Goal: Navigation & Orientation: Find specific page/section

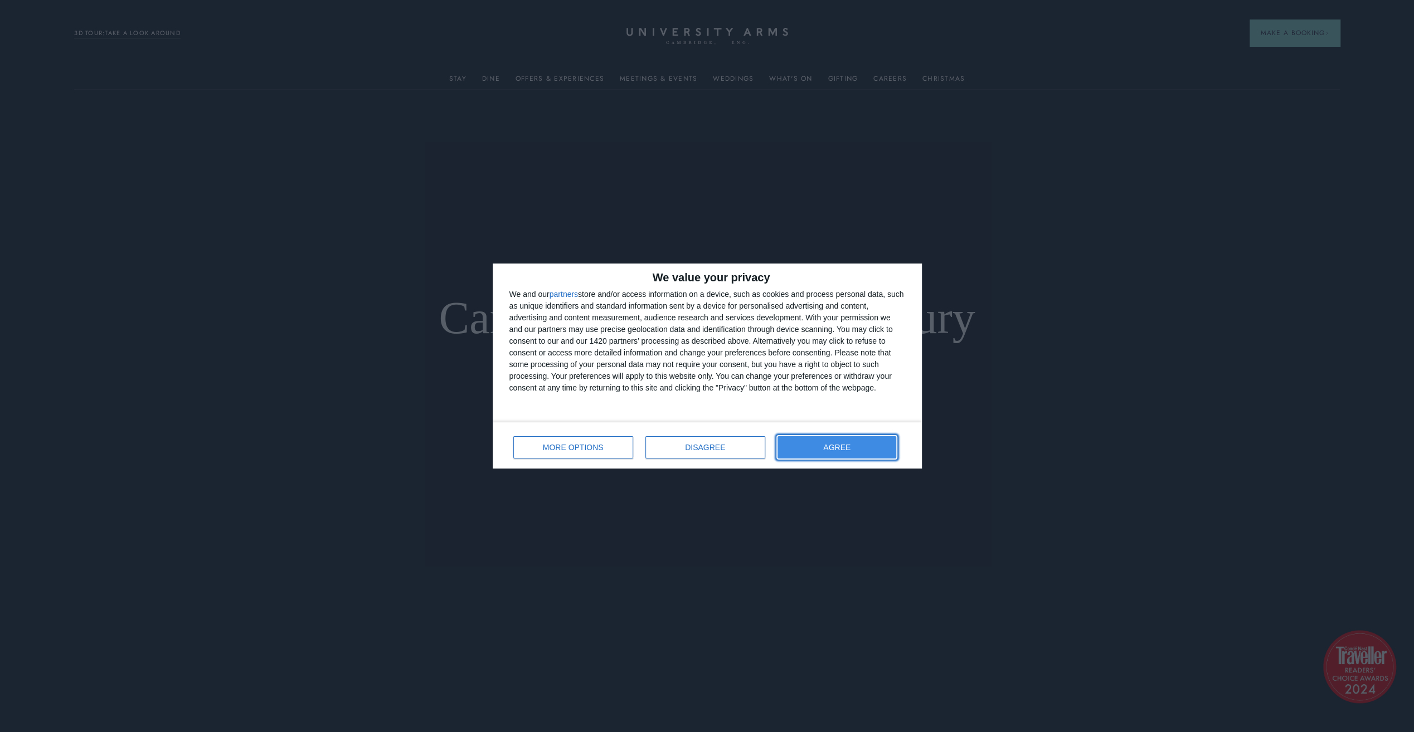
click at [846, 450] on span "AGREE" at bounding box center [836, 448] width 27 height 8
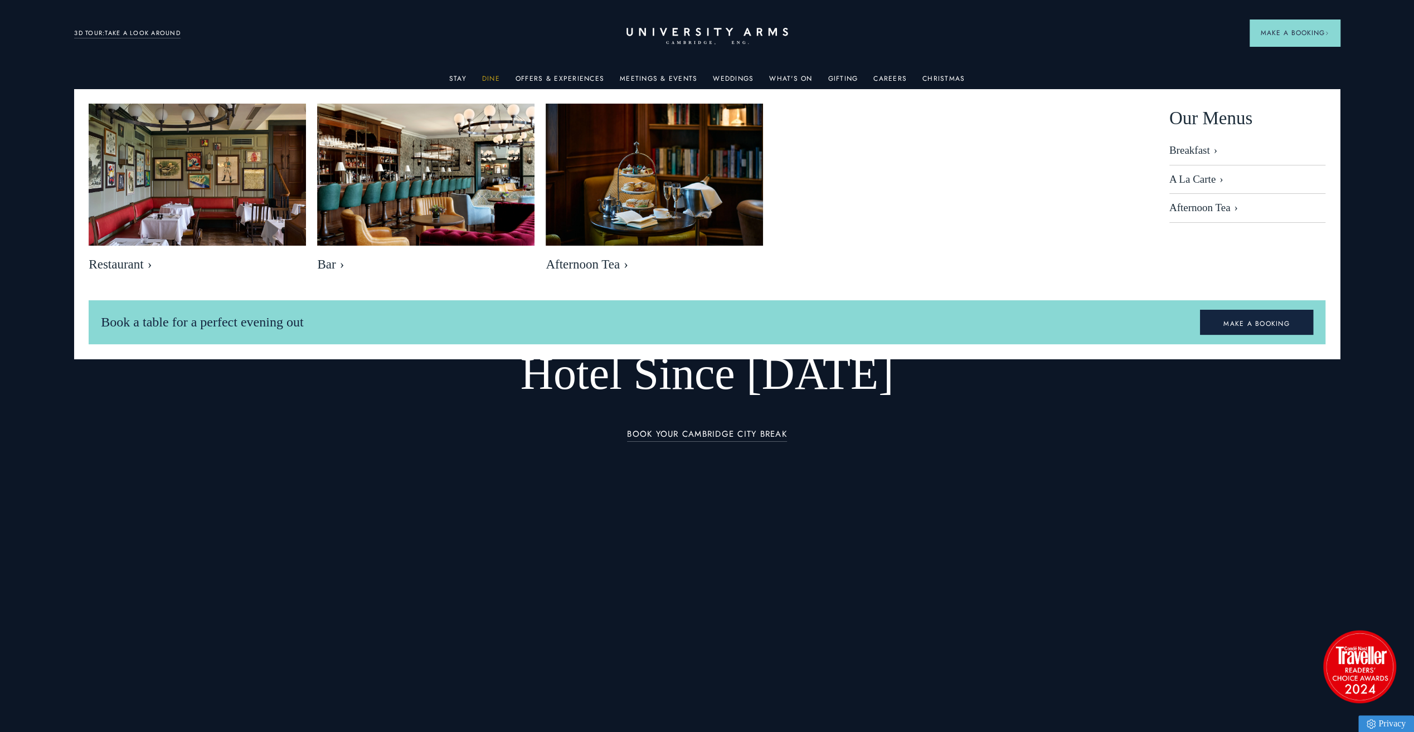
click at [494, 79] on link "Dine" at bounding box center [491, 82] width 18 height 14
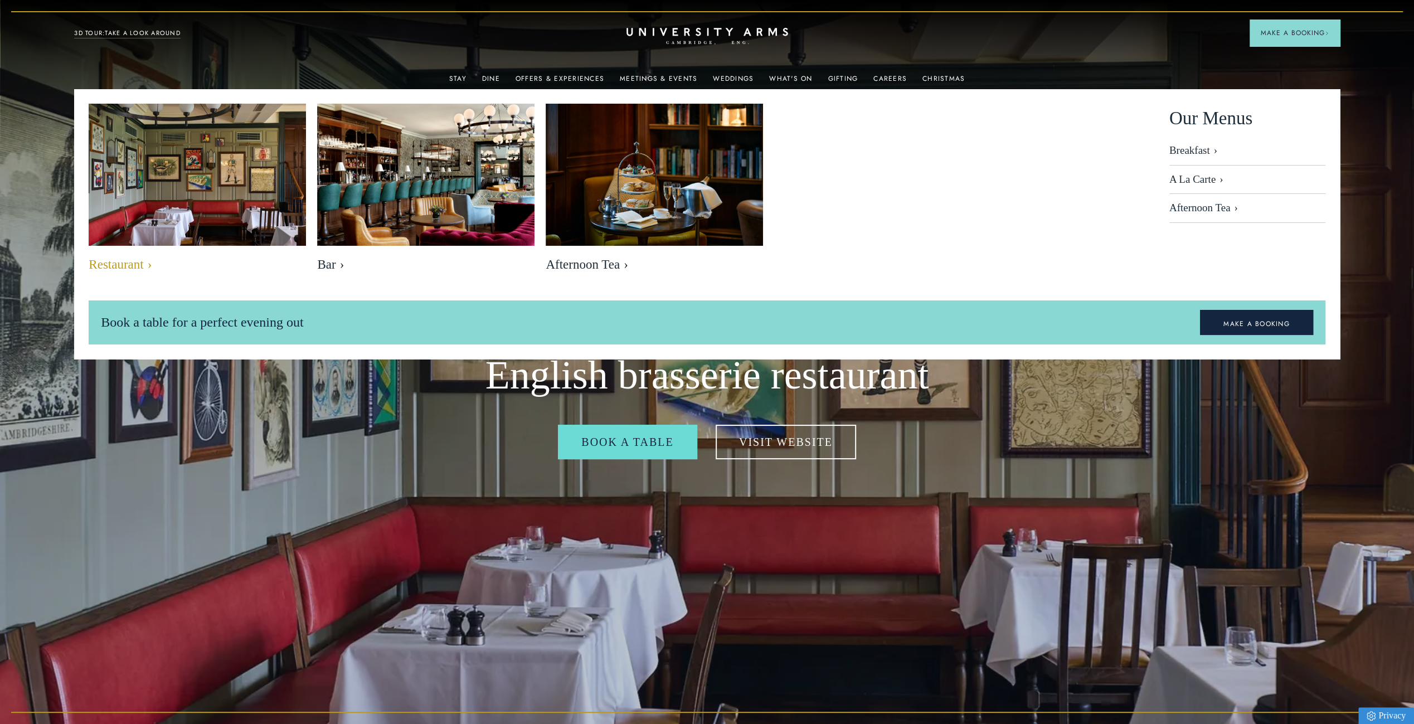
click at [115, 264] on span "Restaurant" at bounding box center [197, 265] width 217 height 16
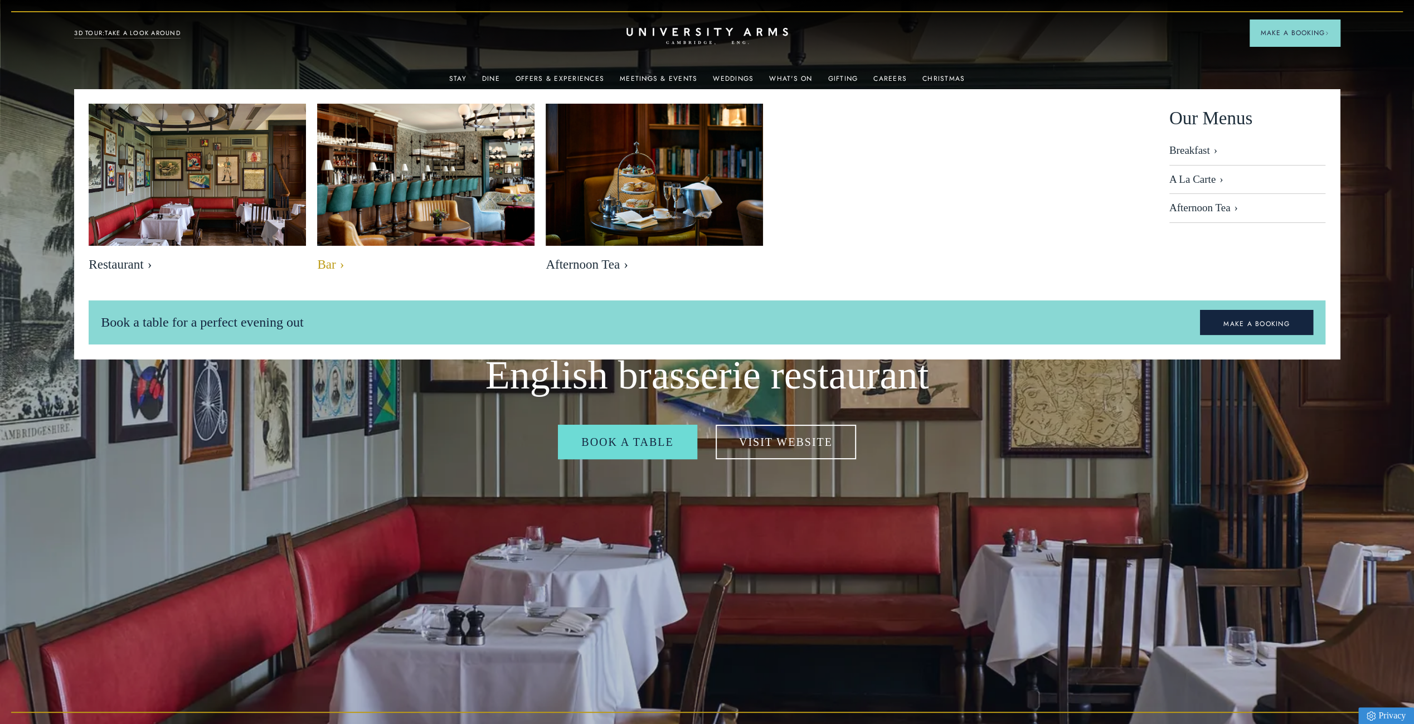
click at [328, 262] on span "Bar" at bounding box center [425, 265] width 217 height 16
